Goal: Task Accomplishment & Management: Manage account settings

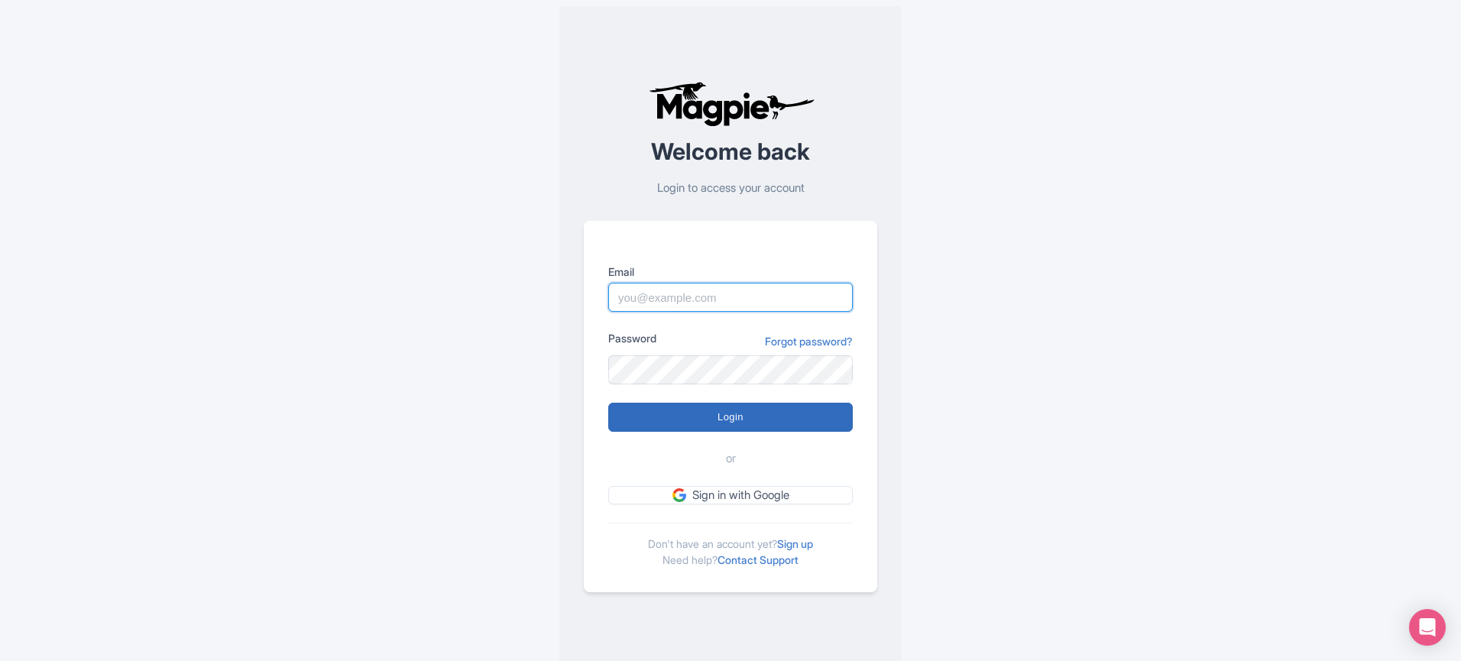
type input "[PERSON_NAME][DOMAIN_NAME][EMAIL_ADDRESS][DOMAIN_NAME]"
click at [643, 426] on input "Login" at bounding box center [730, 417] width 245 height 29
type input "Logging in..."
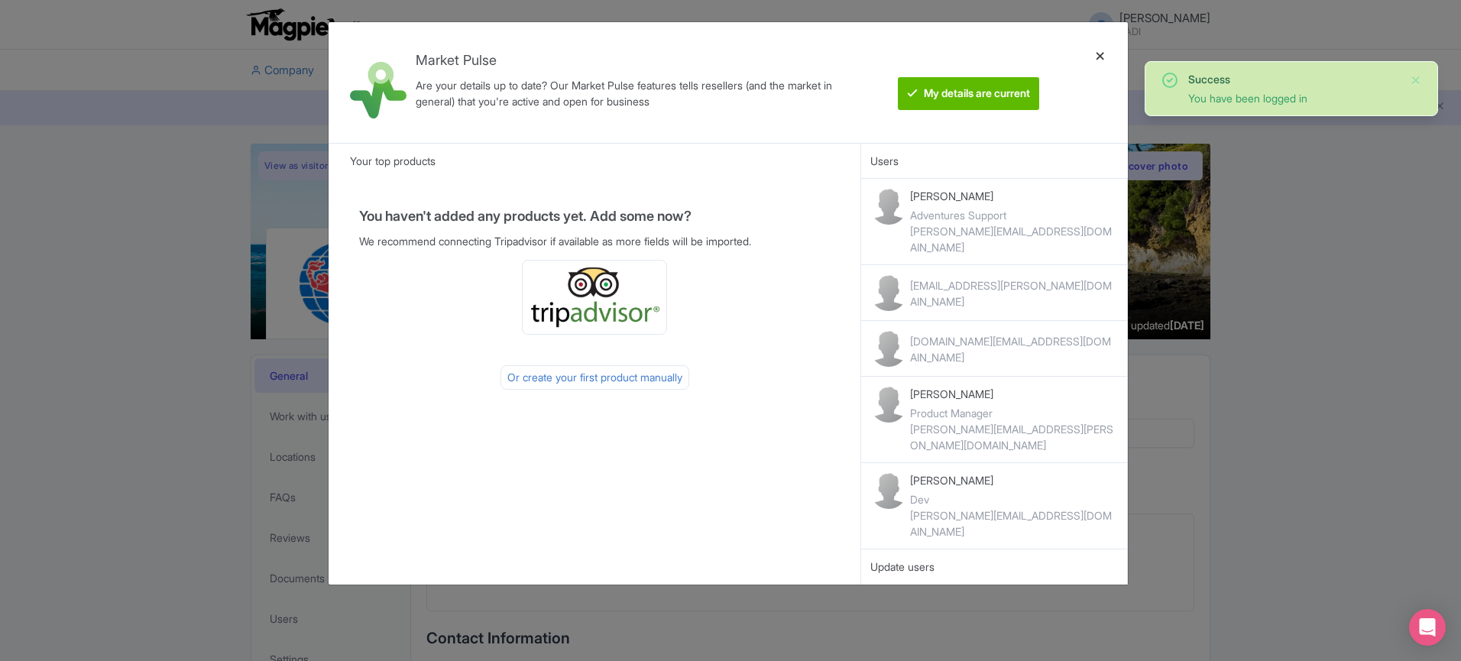
click at [1107, 58] on div at bounding box center [1100, 82] width 37 height 96
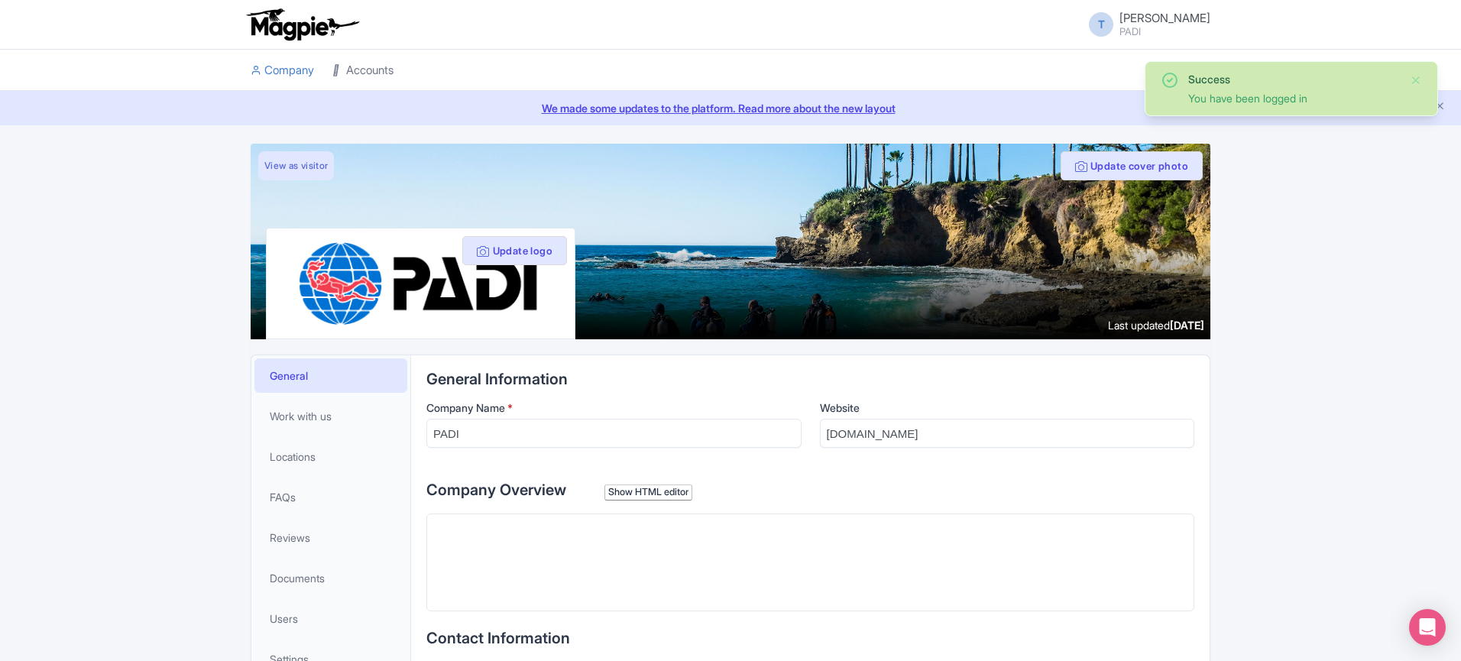
click at [361, 78] on link "Accounts" at bounding box center [362, 71] width 61 height 42
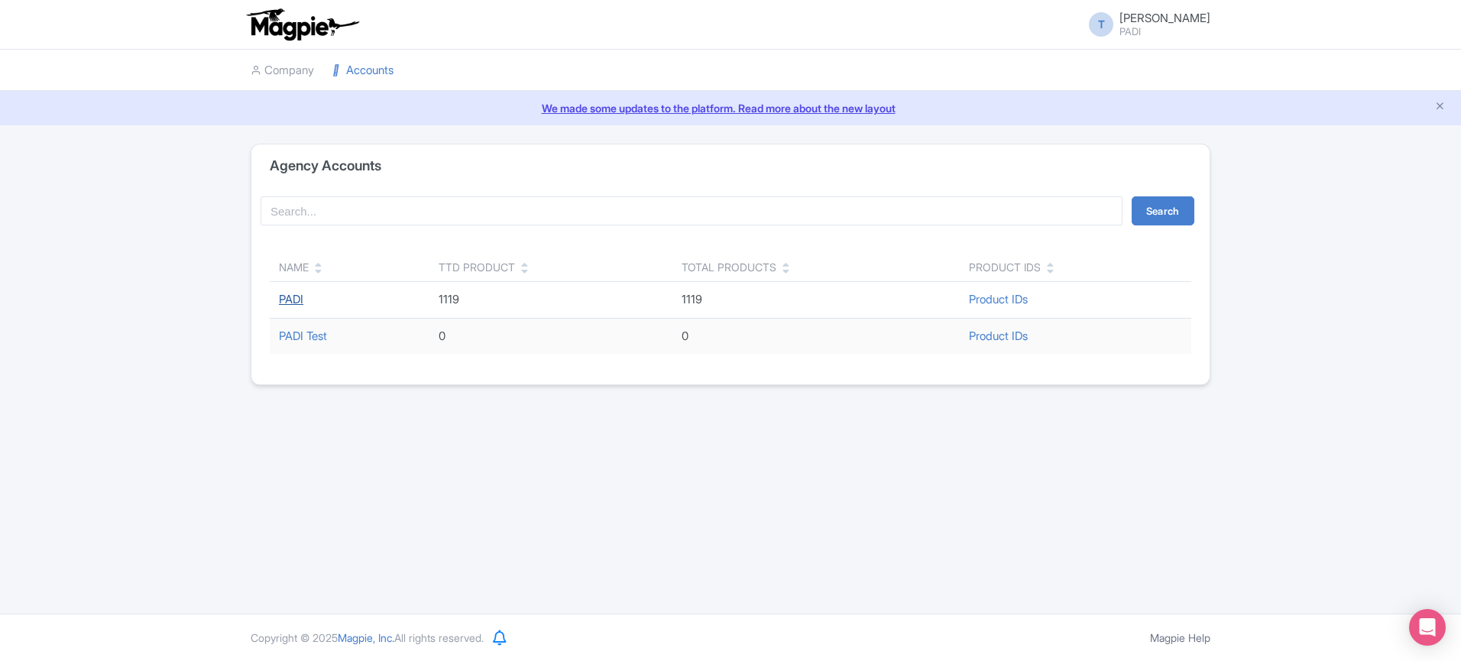
click at [297, 302] on link "PADI" at bounding box center [291, 299] width 24 height 15
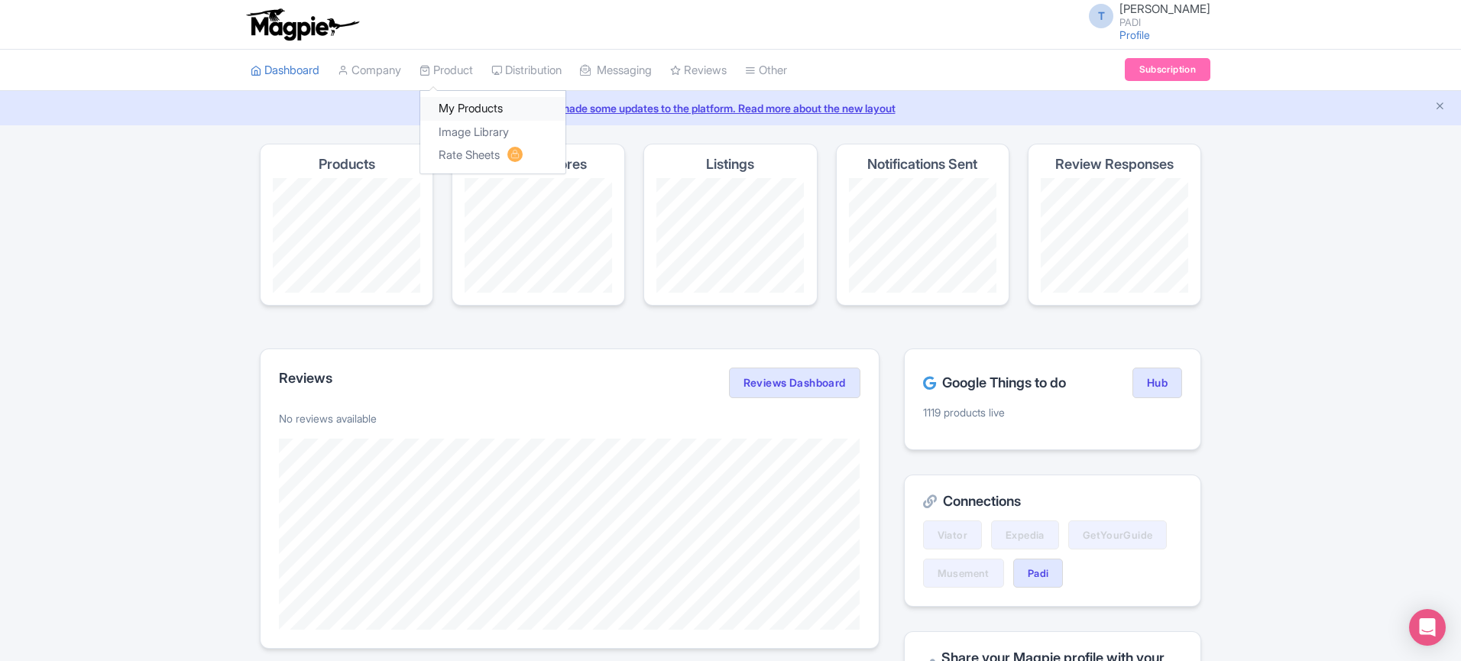
click at [452, 104] on link "My Products" at bounding box center [492, 109] width 145 height 24
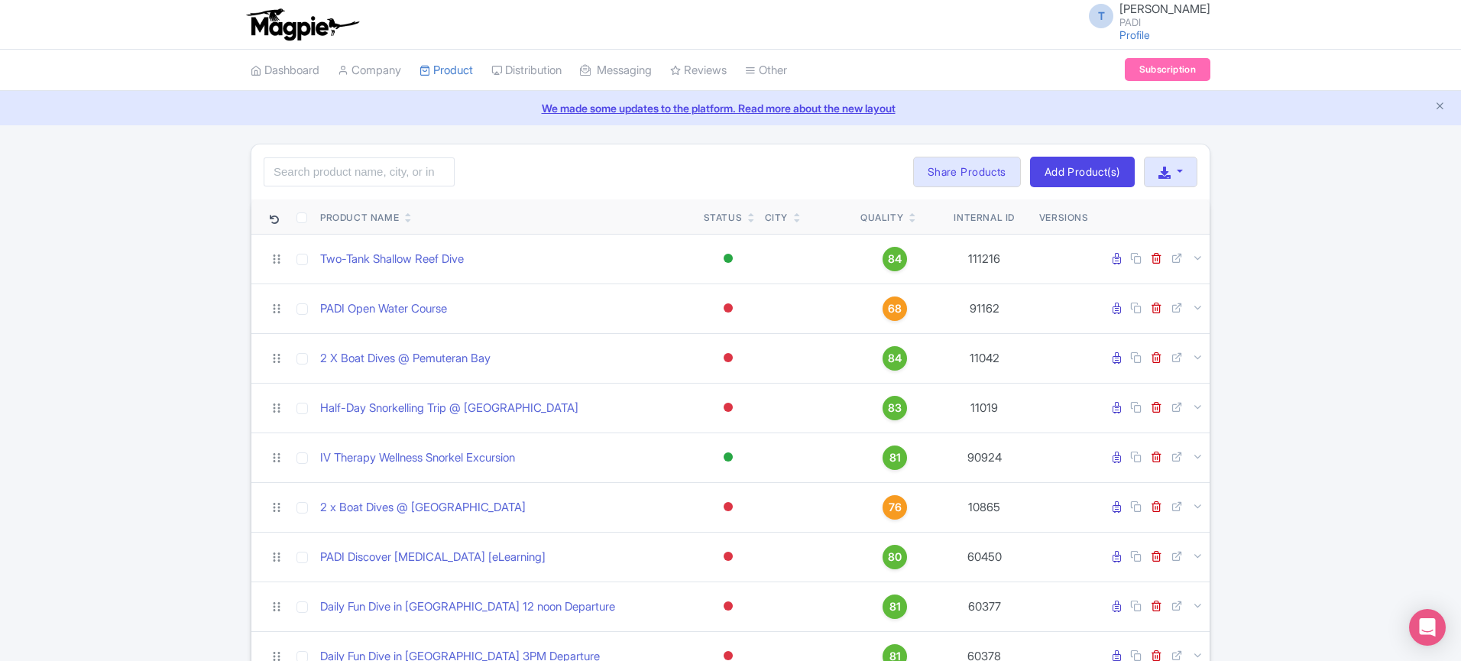
click at [1435, 104] on icon "Close announcement" at bounding box center [1440, 105] width 11 height 11
